Goal: Contribute content: Contribute content

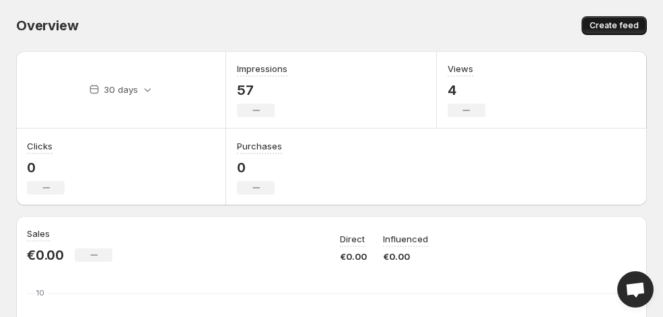
click at [629, 22] on span "Create feed" at bounding box center [614, 25] width 49 height 11
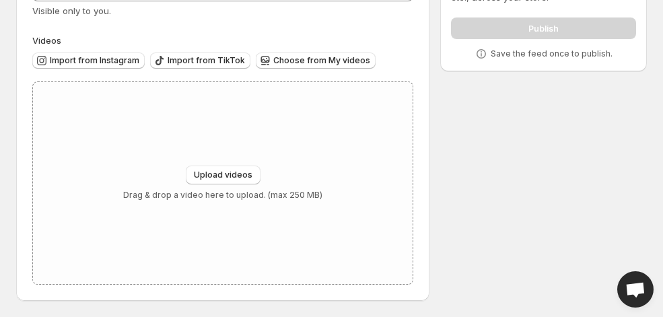
scroll to position [99, 0]
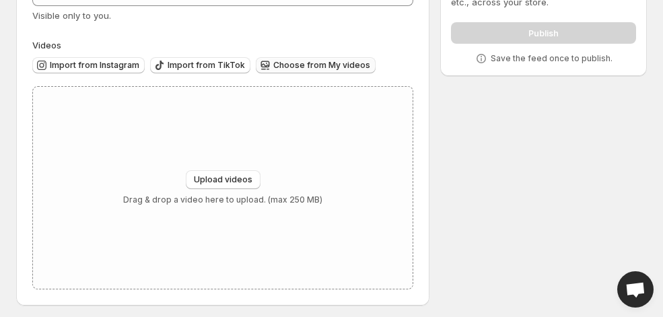
click at [325, 67] on span "Choose from My videos" at bounding box center [321, 65] width 97 height 11
click at [231, 176] on span "Upload videos" at bounding box center [223, 179] width 59 height 11
type input "**********"
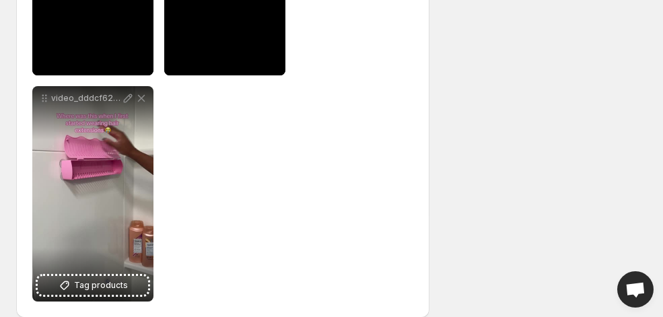
scroll to position [348, 0]
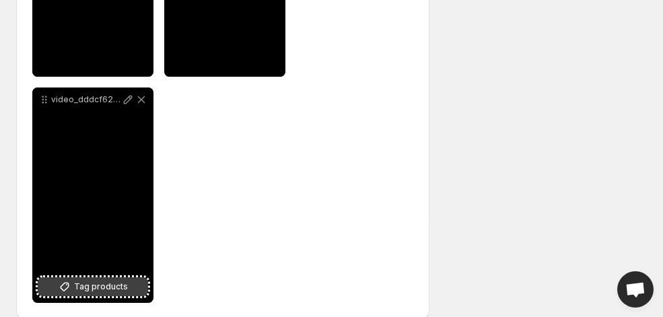
click at [119, 284] on span "Tag products" at bounding box center [101, 286] width 54 height 13
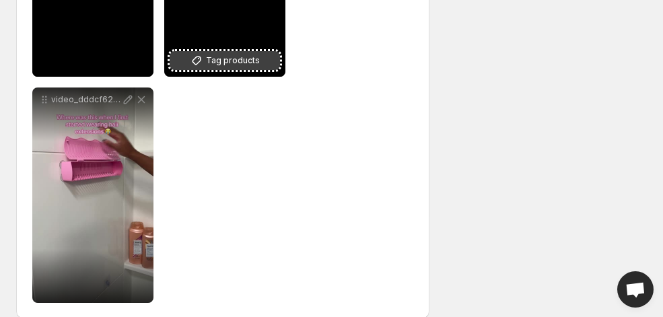
click at [229, 63] on span "Tag products" at bounding box center [233, 60] width 54 height 13
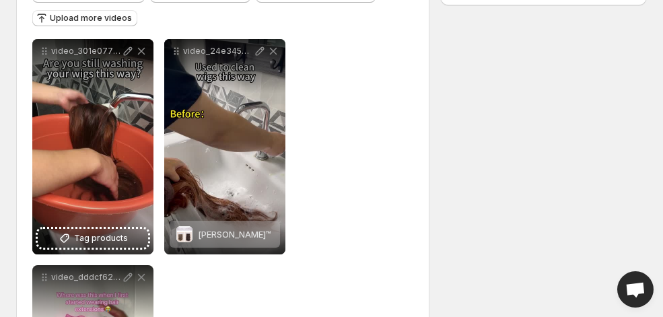
scroll to position [157, 0]
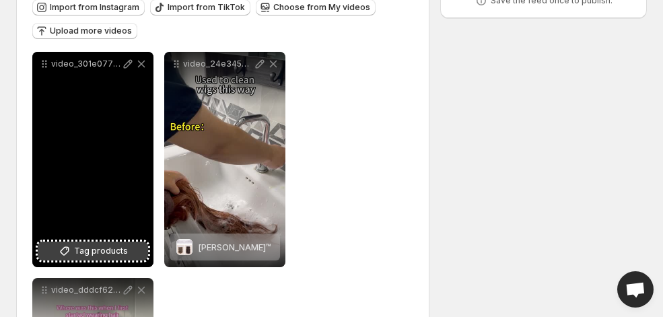
click at [123, 248] on span "Tag products" at bounding box center [101, 251] width 54 height 13
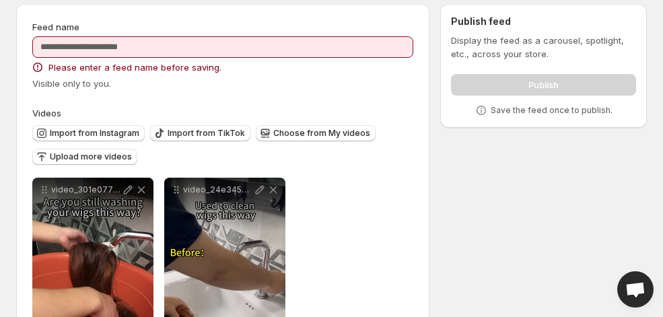
scroll to position [0, 0]
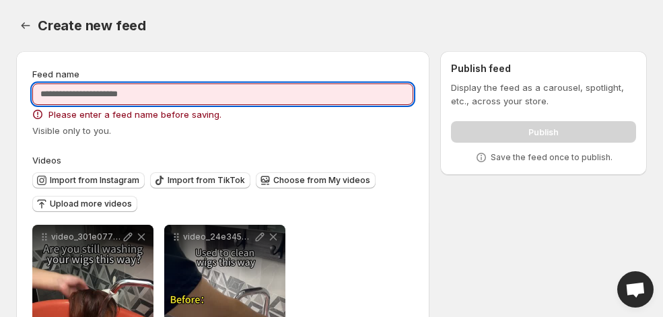
click at [139, 90] on input "Feed name" at bounding box center [222, 95] width 381 height 22
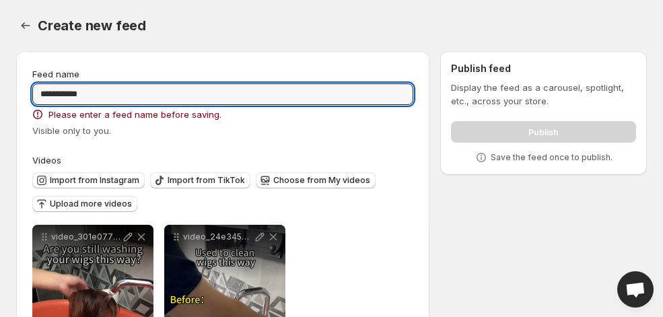
type input "**********"
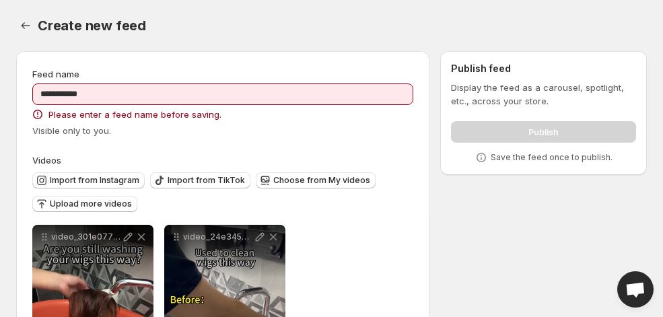
click at [159, 80] on div "Feed name" at bounding box center [222, 73] width 381 height 13
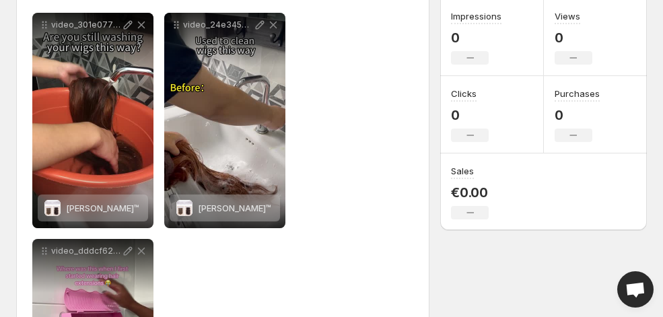
scroll to position [83, 0]
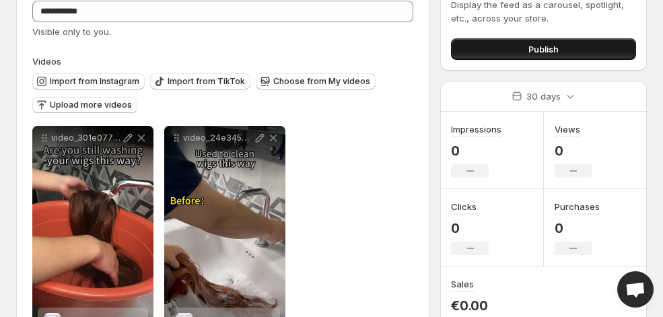
click at [573, 55] on button "Publish" at bounding box center [543, 49] width 185 height 22
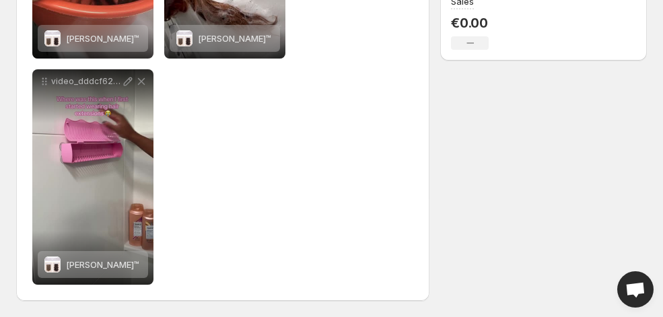
scroll to position [0, 0]
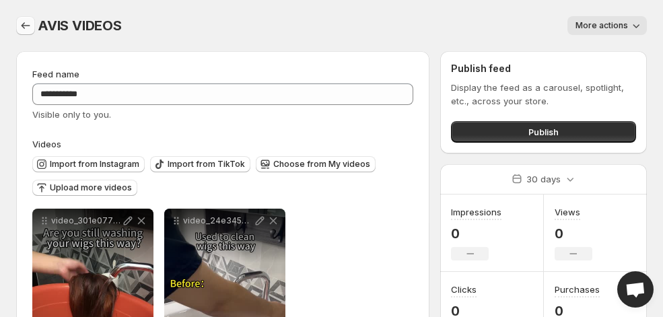
click at [27, 26] on icon "Settings" at bounding box center [25, 25] width 13 height 13
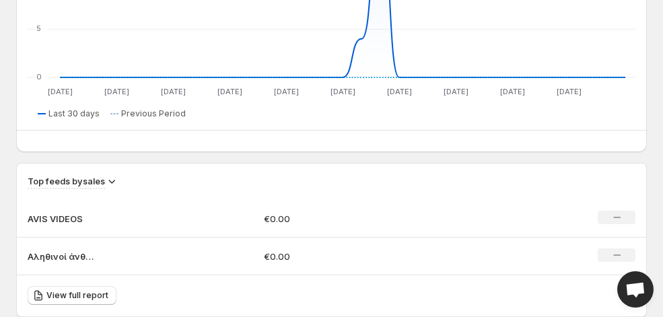
scroll to position [725, 0]
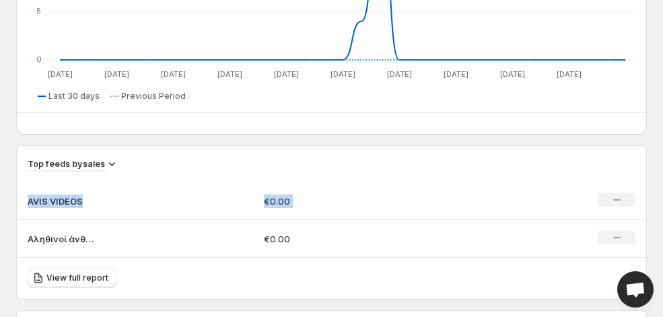
drag, startPoint x: 663, startPoint y: 154, endPoint x: 635, endPoint y: 183, distance: 41.0
click at [635, 183] on div "Overview. This page is ready Overview Create feed 30 days Impressions 57 No cha…" at bounding box center [331, 120] width 663 height 1690
click at [628, 167] on div "Top feeds by sales" at bounding box center [332, 164] width 608 height 15
click at [47, 191] on td "AVIS VIDEOS" at bounding box center [135, 202] width 236 height 38
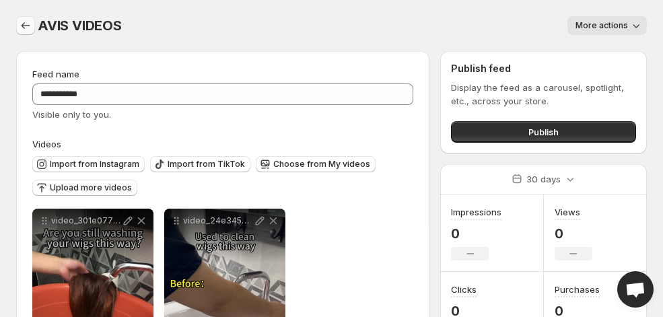
click at [22, 26] on icon "Settings" at bounding box center [25, 25] width 13 height 13
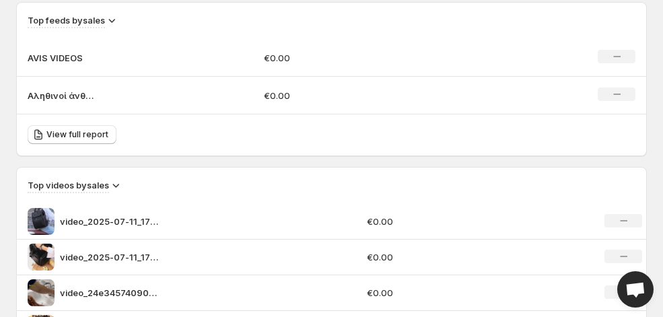
scroll to position [840, 0]
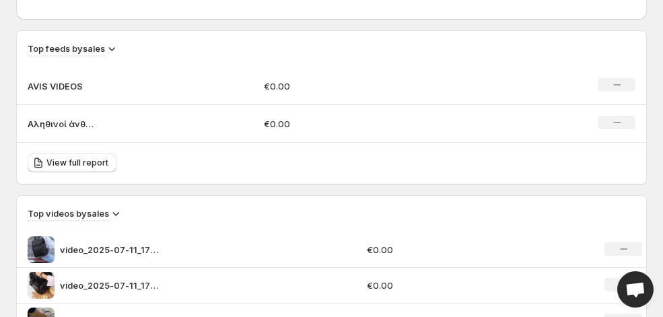
click at [40, 125] on p "Αληθινοί άνθρωποι, αληθινά αποτελέσματα" at bounding box center [61, 123] width 67 height 13
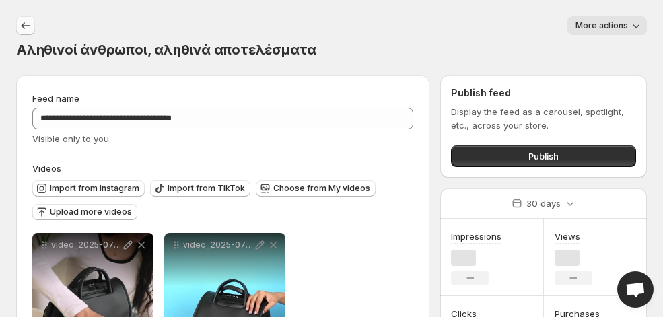
click at [28, 23] on icon "Settings" at bounding box center [25, 25] width 13 height 13
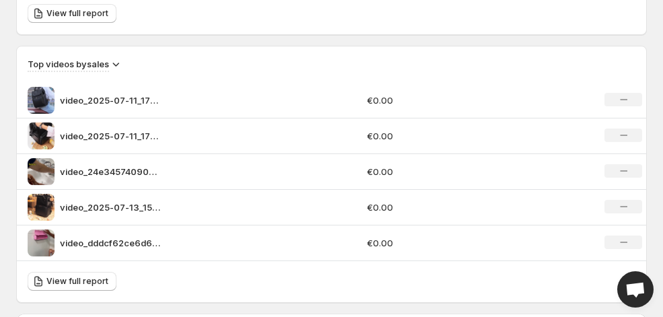
scroll to position [992, 0]
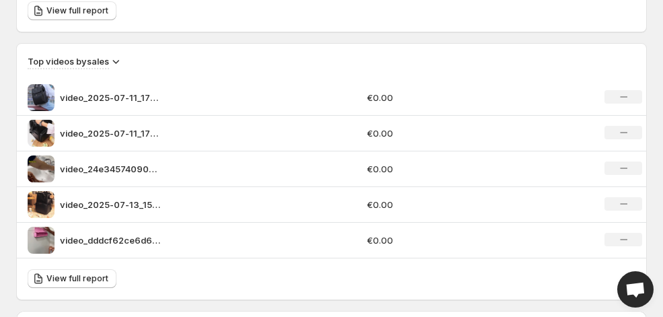
click at [115, 65] on icon at bounding box center [115, 61] width 13 height 13
click at [269, 31] on div "View full report" at bounding box center [332, 11] width 630 height 41
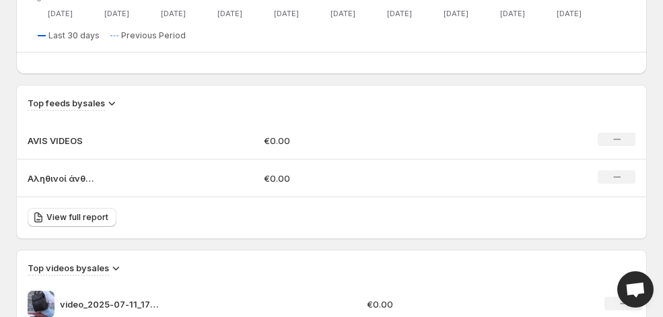
scroll to position [740, 0]
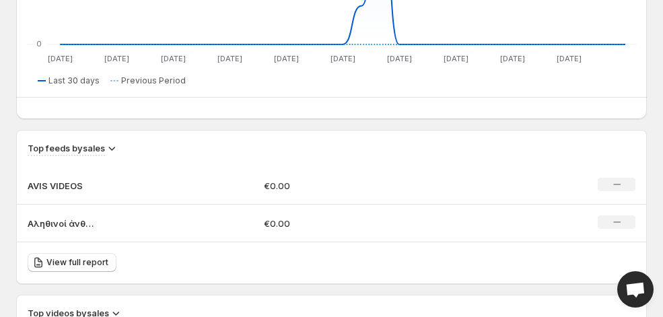
click at [50, 232] on td "Αληθινοί άνθρωποι, αληθινά αποτελέσματα" at bounding box center [135, 224] width 236 height 38
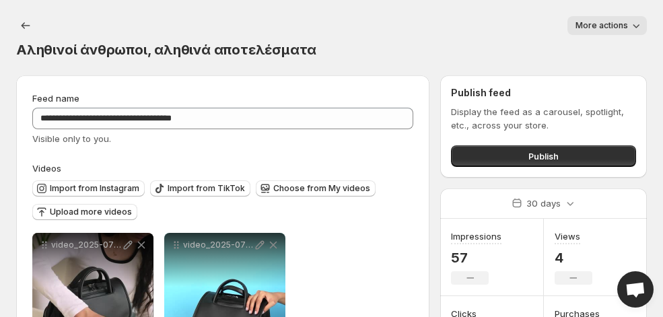
click at [622, 31] on button "More actions" at bounding box center [607, 25] width 79 height 19
click at [592, 53] on span "Delete" at bounding box center [591, 53] width 27 height 11
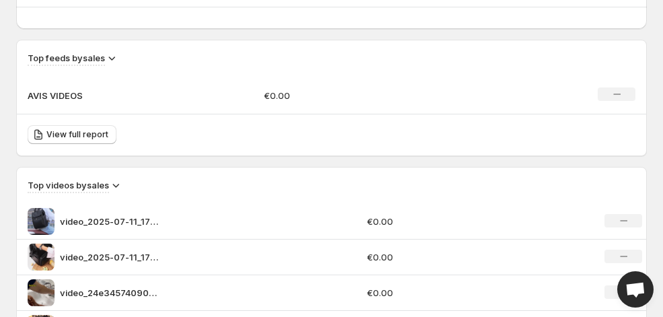
scroll to position [810, 0]
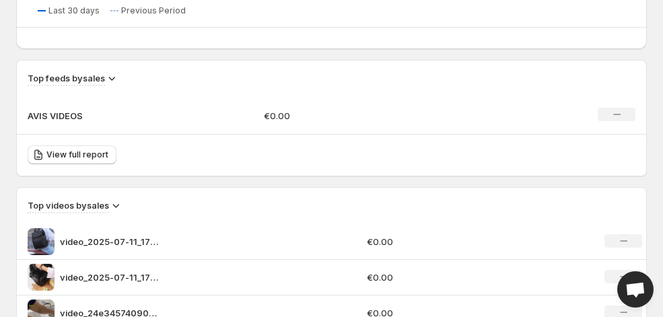
click at [195, 109] on td "AVIS VIDEOS" at bounding box center [135, 116] width 236 height 38
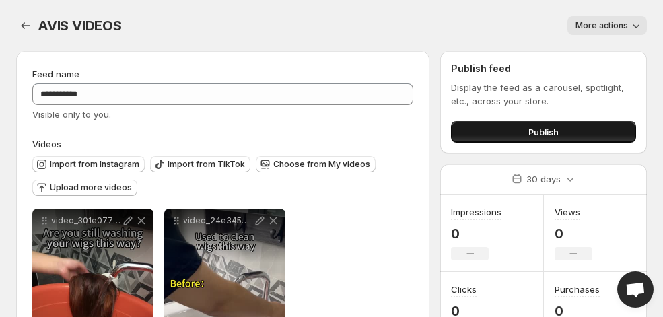
click at [461, 126] on button "Publish" at bounding box center [543, 132] width 185 height 22
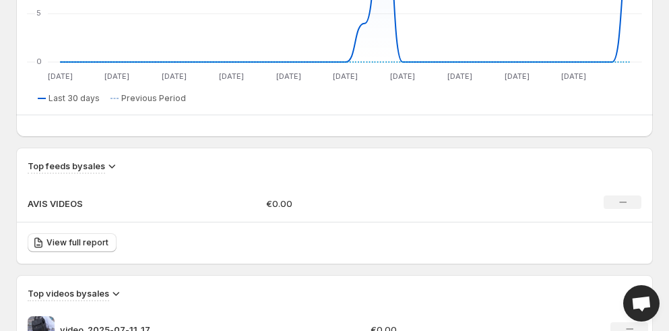
scroll to position [740, 0]
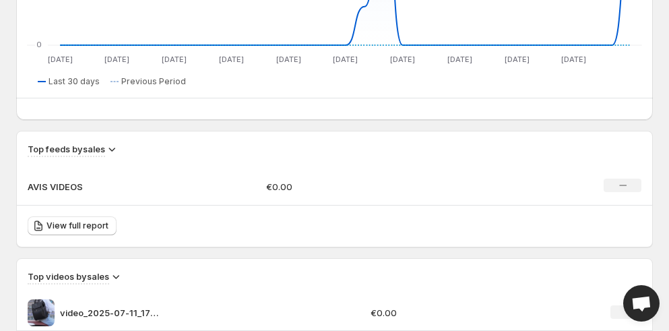
click at [51, 180] on p "AVIS VIDEOS" at bounding box center [61, 186] width 67 height 13
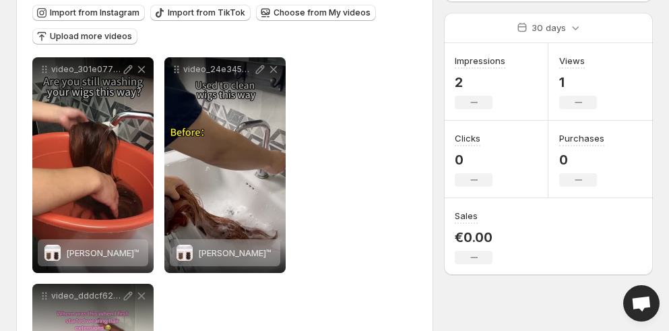
scroll to position [181, 0]
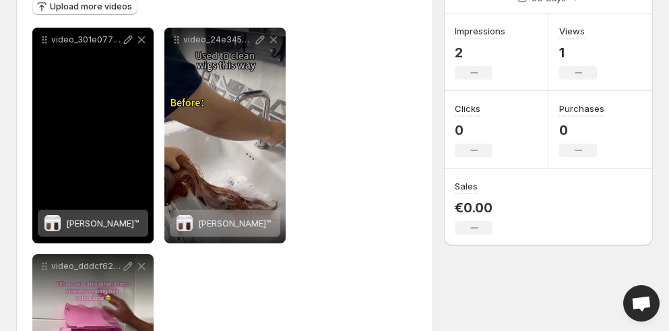
click at [142, 41] on icon at bounding box center [141, 39] width 7 height 7
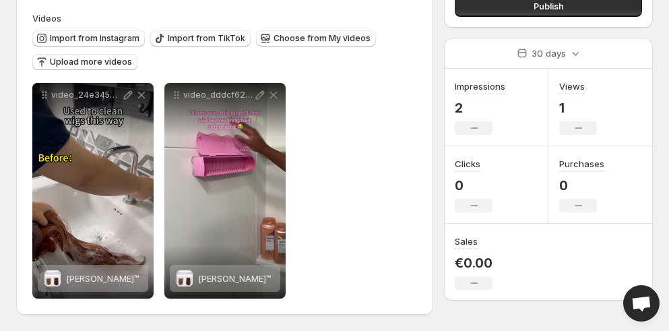
scroll to position [127, 0]
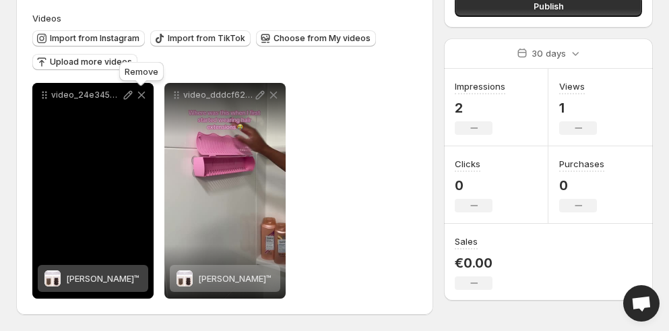
click at [139, 93] on icon at bounding box center [141, 94] width 13 height 13
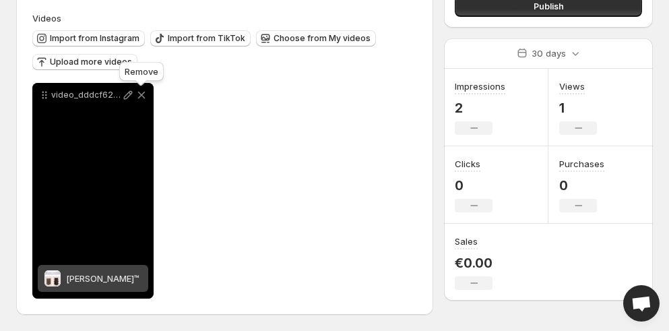
click at [139, 93] on icon at bounding box center [141, 94] width 13 height 13
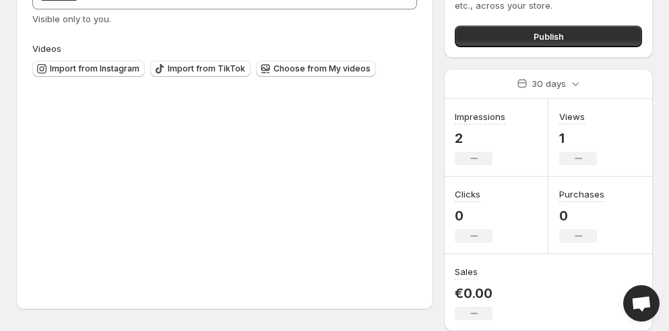
scroll to position [94, 0]
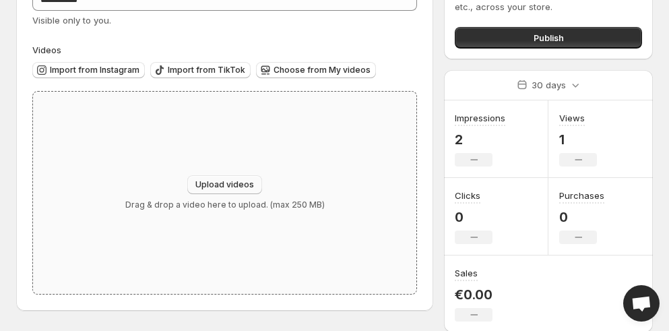
click at [206, 186] on span "Upload videos" at bounding box center [224, 184] width 59 height 11
type input "**********"
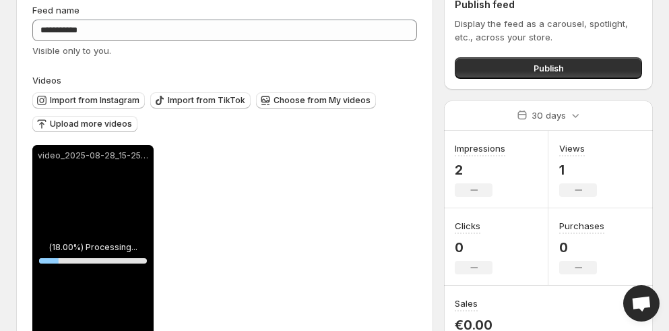
scroll to position [54, 0]
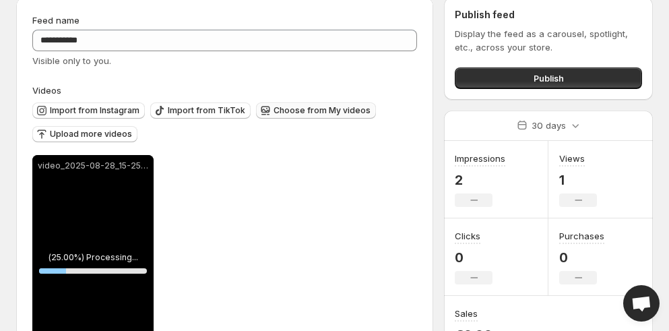
click at [323, 113] on span "Choose from My videos" at bounding box center [321, 110] width 97 height 11
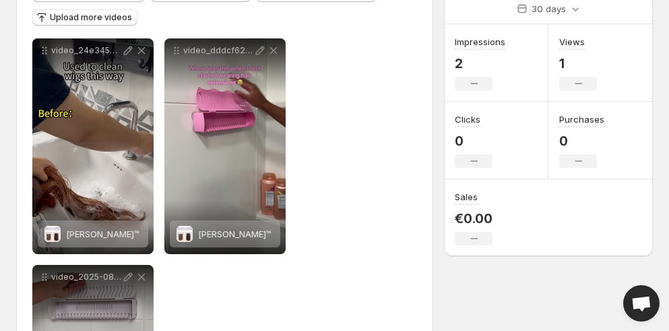
scroll to position [168, 0]
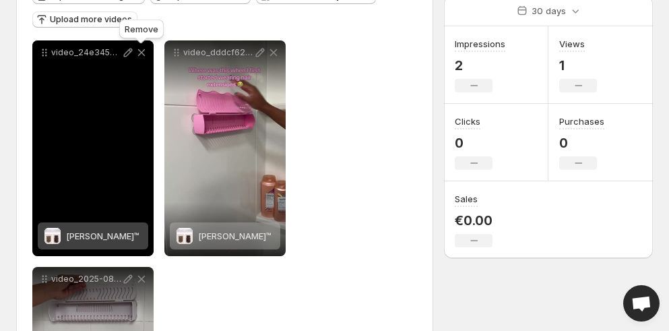
click at [140, 47] on icon at bounding box center [141, 52] width 13 height 13
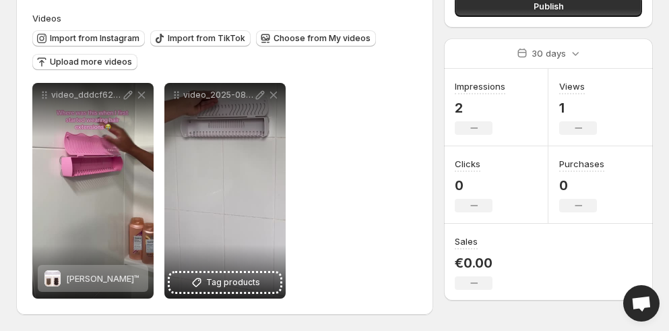
scroll to position [127, 0]
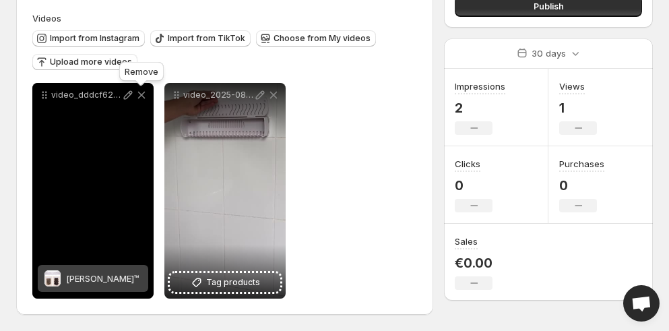
click at [139, 96] on icon at bounding box center [141, 95] width 7 height 7
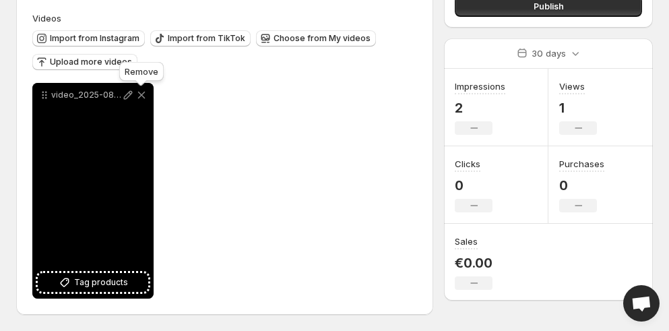
click at [141, 94] on icon at bounding box center [141, 95] width 7 height 7
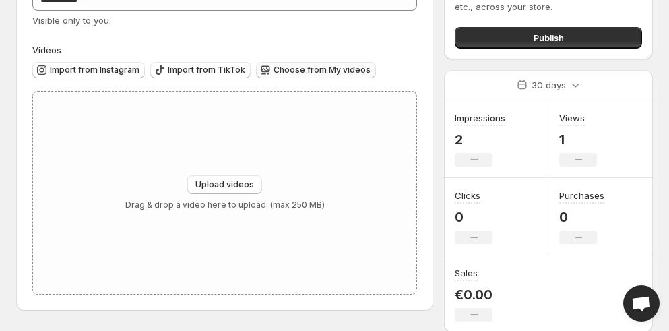
click at [273, 73] on span "Choose from My videos" at bounding box center [321, 70] width 97 height 11
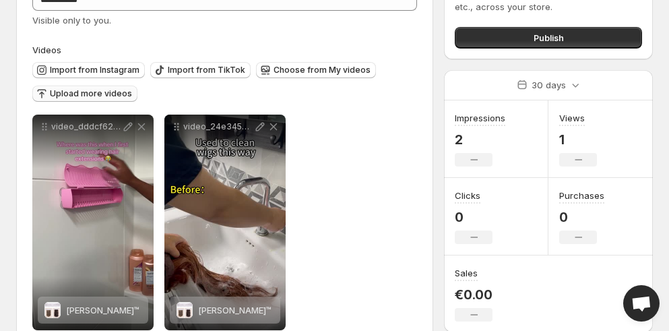
click at [114, 93] on span "Upload more videos" at bounding box center [91, 93] width 82 height 11
click at [88, 94] on span "Upload more videos" at bounding box center [91, 93] width 82 height 11
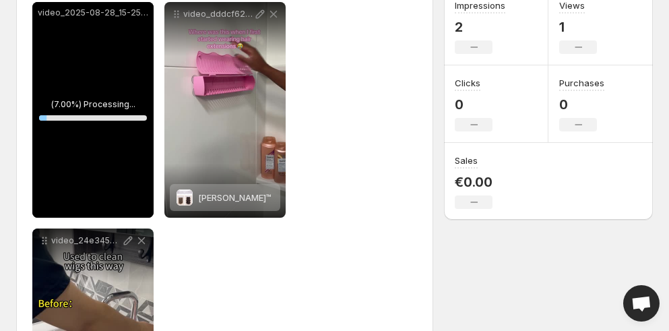
scroll to position [208, 0]
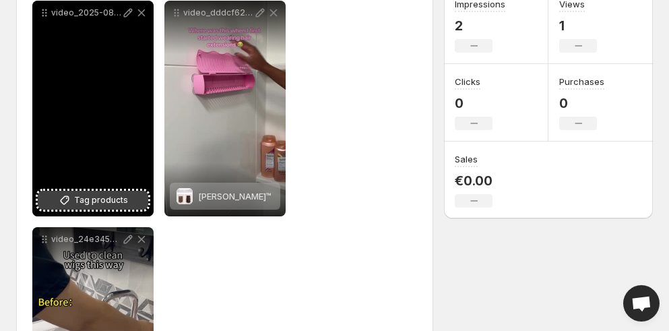
click at [90, 198] on span "Tag products" at bounding box center [101, 199] width 54 height 13
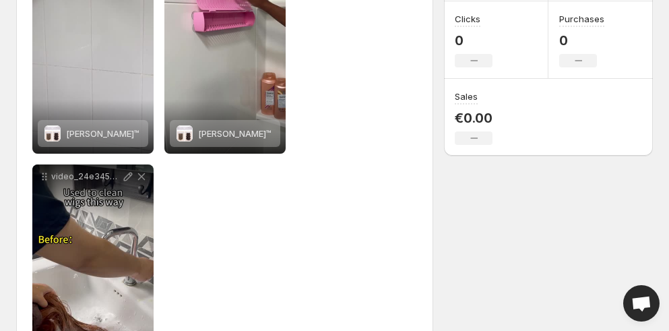
scroll to position [0, 0]
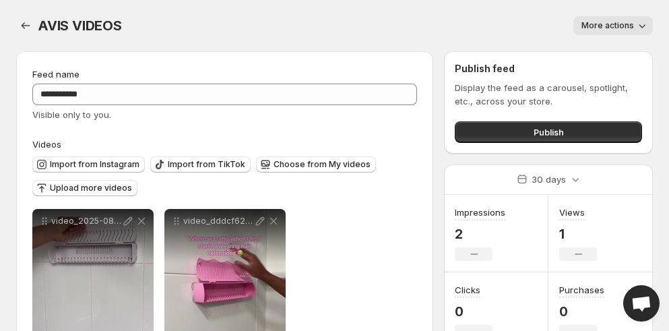
click at [252, 28] on div "More actions" at bounding box center [395, 25] width 515 height 19
